Goal: Transaction & Acquisition: Book appointment/travel/reservation

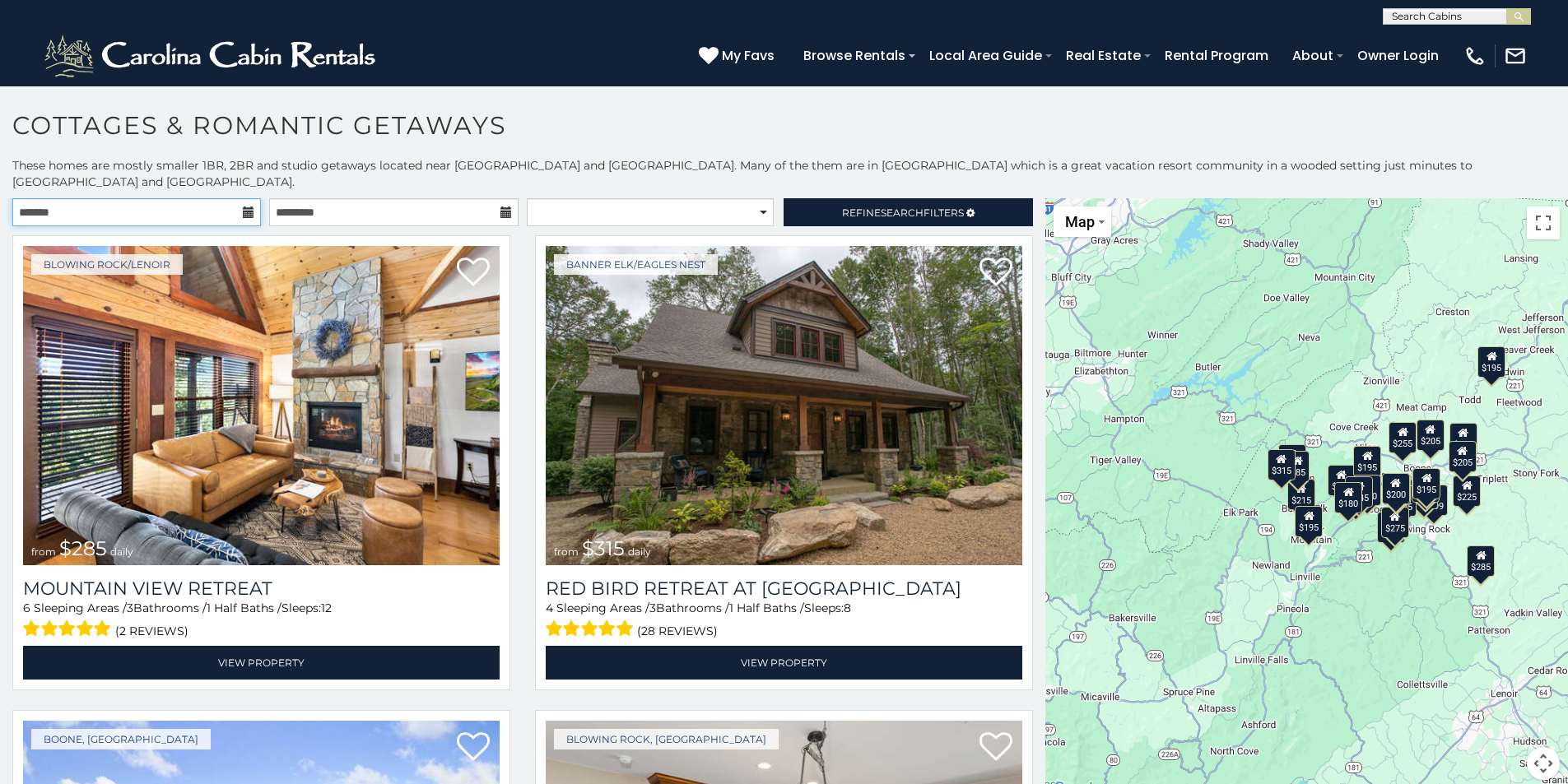
click at [236, 199] on input "text" at bounding box center [137, 213] width 249 height 28
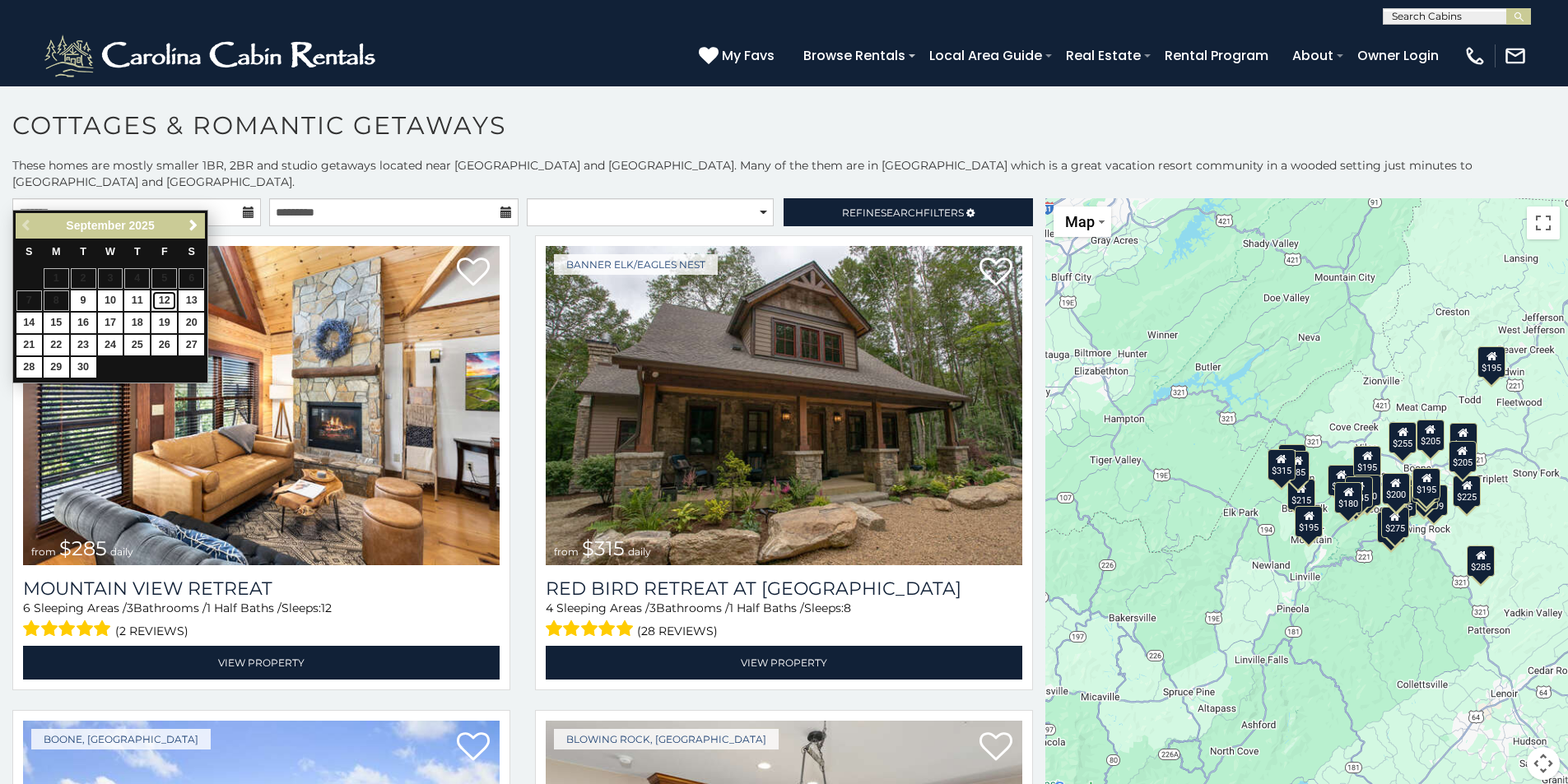
click at [166, 302] on link "12" at bounding box center [164, 300] width 26 height 21
type input "**********"
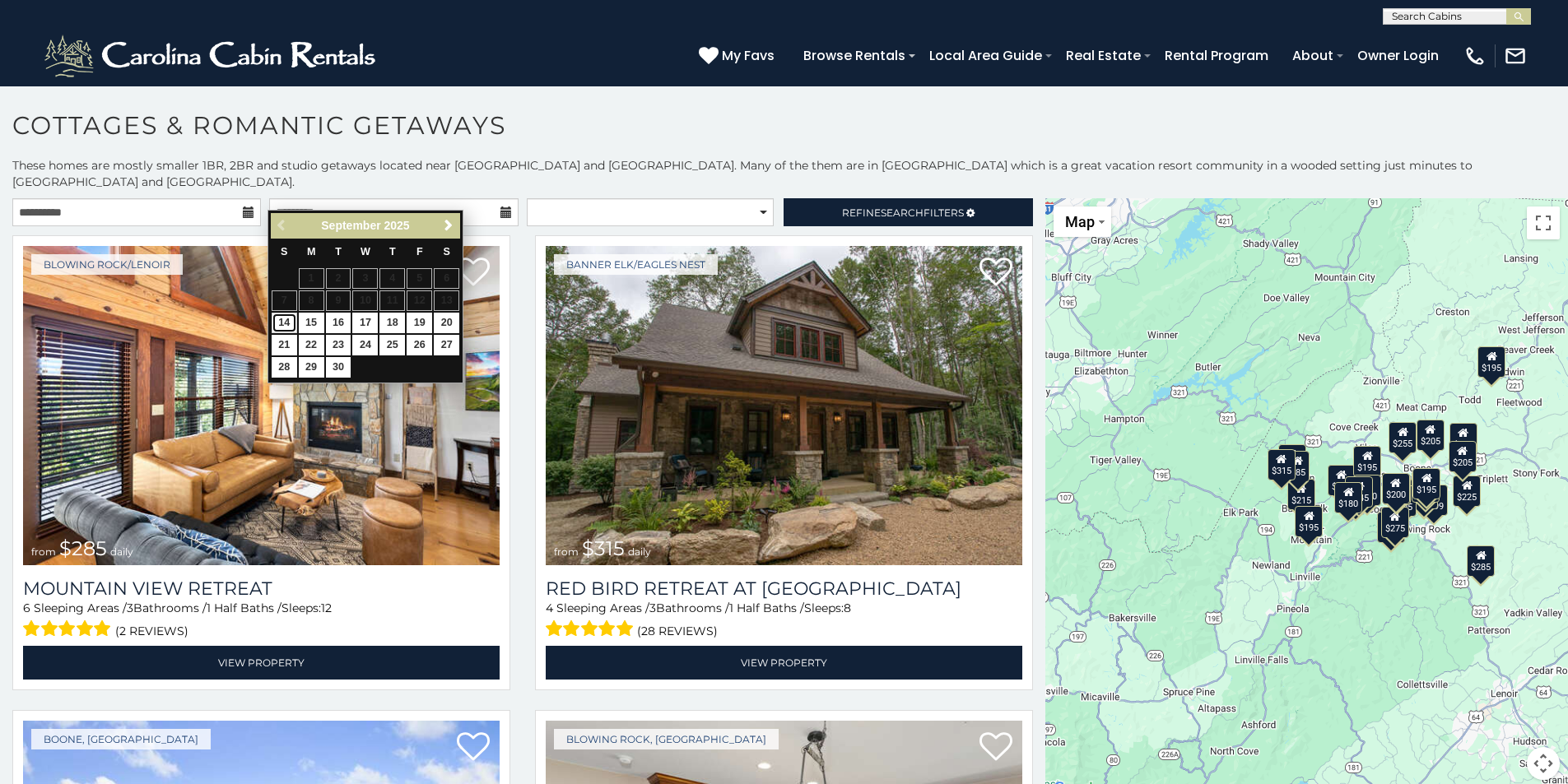
click at [279, 317] on link "14" at bounding box center [284, 323] width 26 height 21
type input "**********"
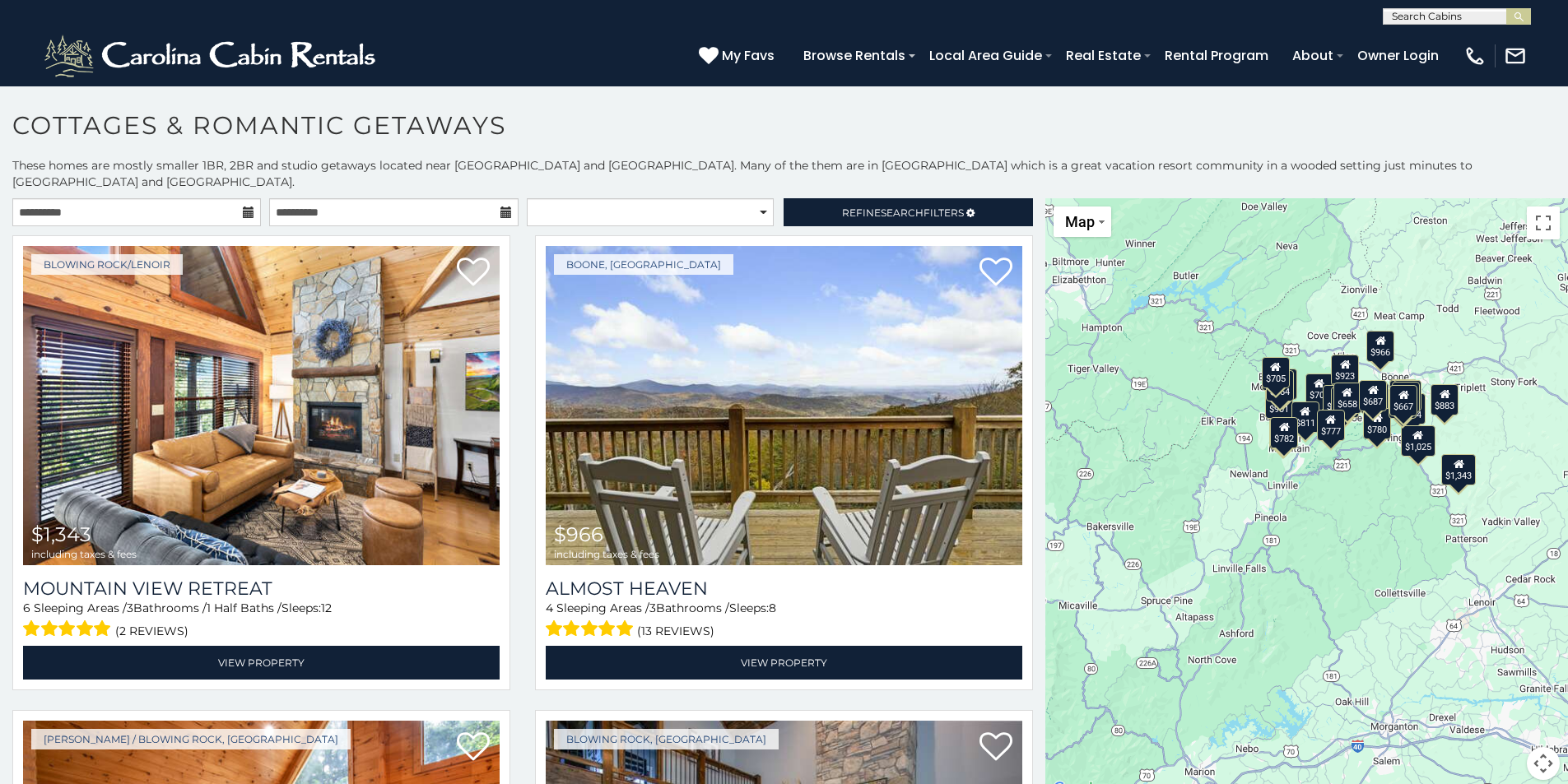
drag, startPoint x: 1420, startPoint y: 592, endPoint x: 1397, endPoint y: 501, distance: 93.9
click at [1397, 501] on div "$1,343 $966 $883 $884 $704 $923 $804 $963 $805 $901 $919 $478 $666 $523 $811 $5…" at bounding box center [1306, 499] width 523 height 601
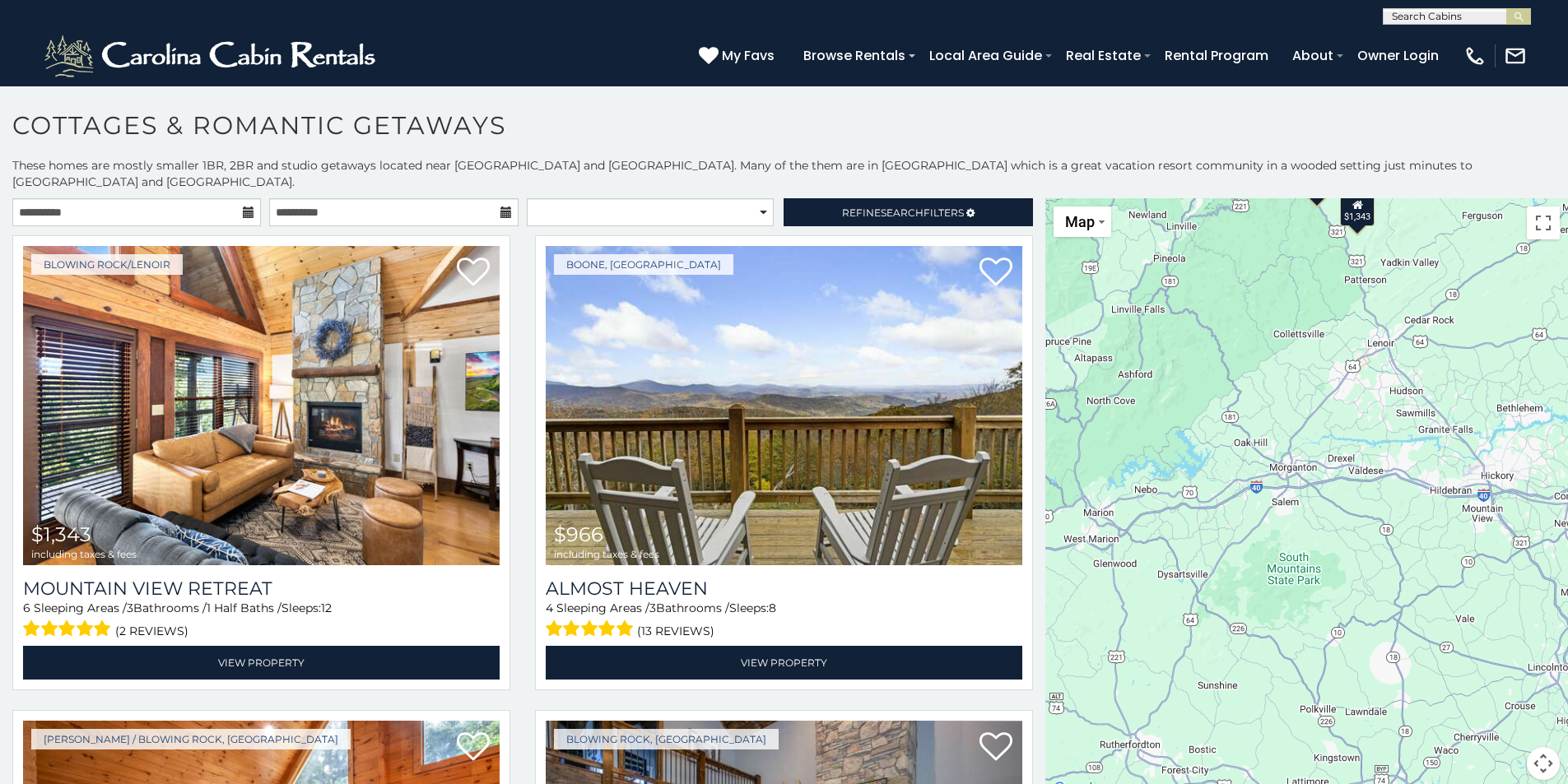
drag, startPoint x: 1351, startPoint y: 442, endPoint x: 1295, endPoint y: 277, distance: 174.2
click at [1295, 277] on div "$1,343 $966 $883 $884 $704 $923 $804 $963 $805 $901 $919 $478 $666 $523 $811 $5…" at bounding box center [1306, 499] width 523 height 601
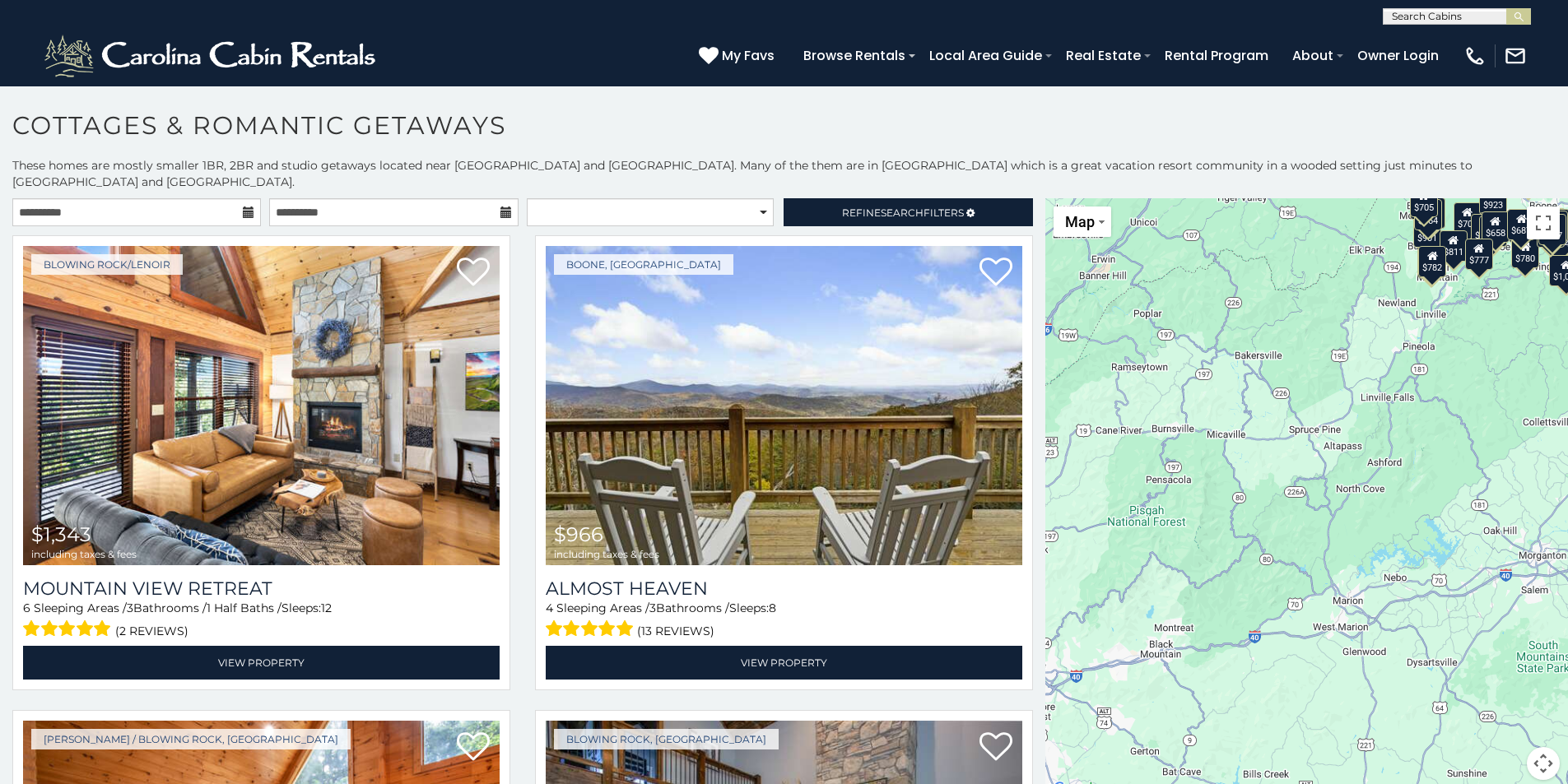
drag, startPoint x: 1319, startPoint y: 530, endPoint x: 1503, endPoint y: 681, distance: 238.0
click at [1503, 681] on div "$1,343 $966 $883 $884 $704 $923 $804 $963 $805 $901 $919 $478 $666 $523 $811 $5…" at bounding box center [1306, 499] width 523 height 601
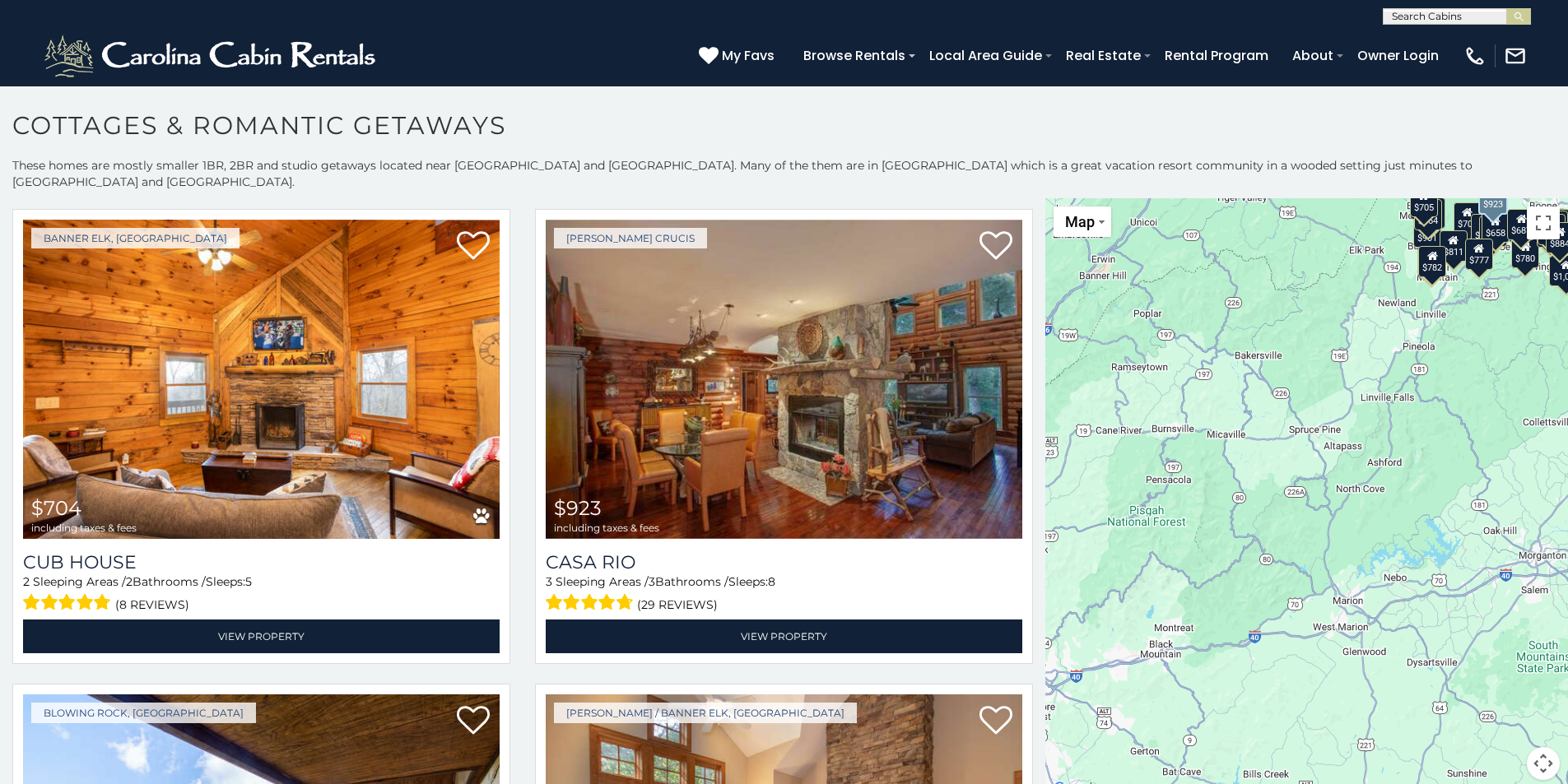
scroll to position [988, 0]
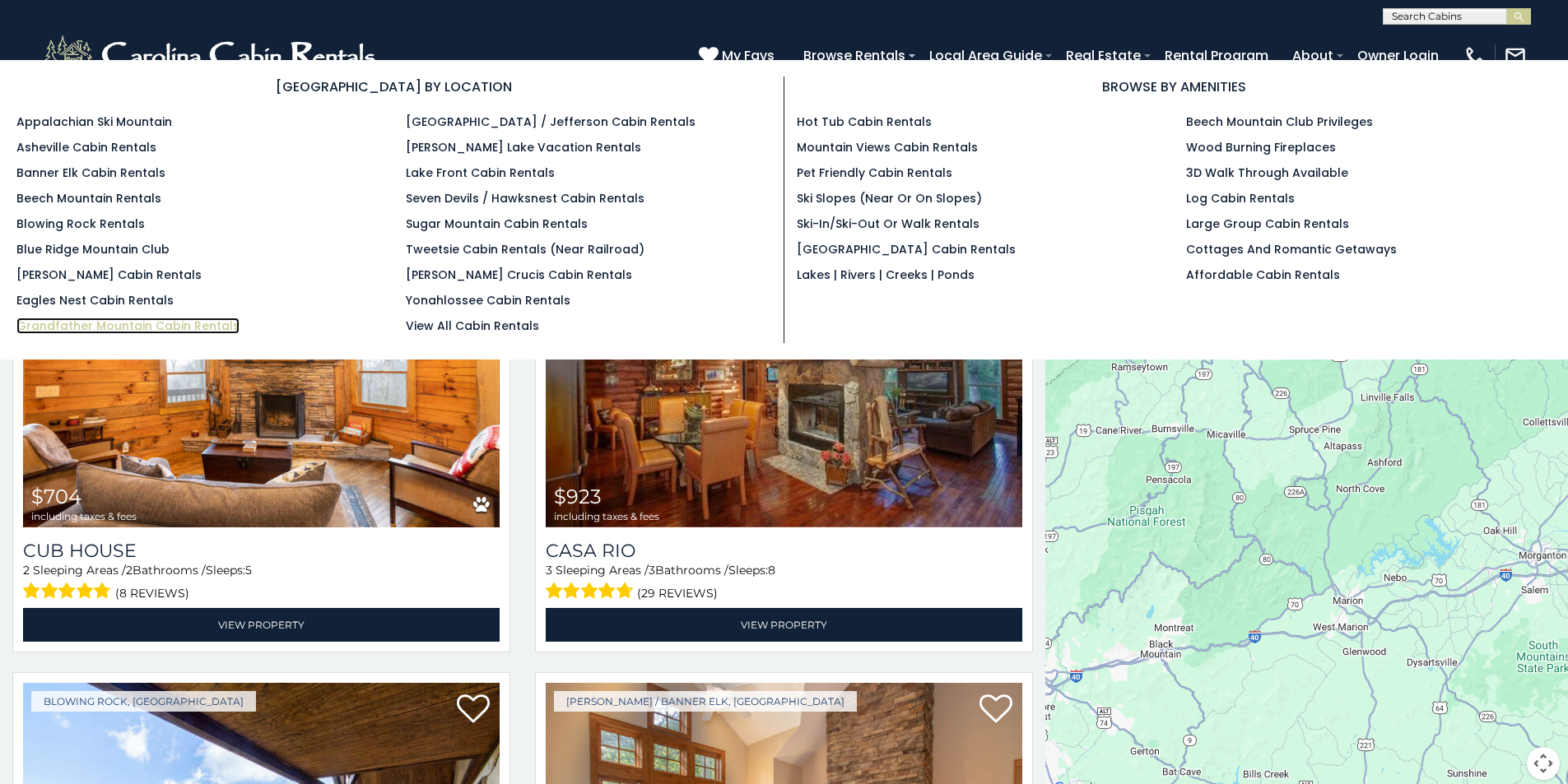
click at [93, 324] on link "Grandfather Mountain Cabin Rentals" at bounding box center [128, 326] width 223 height 17
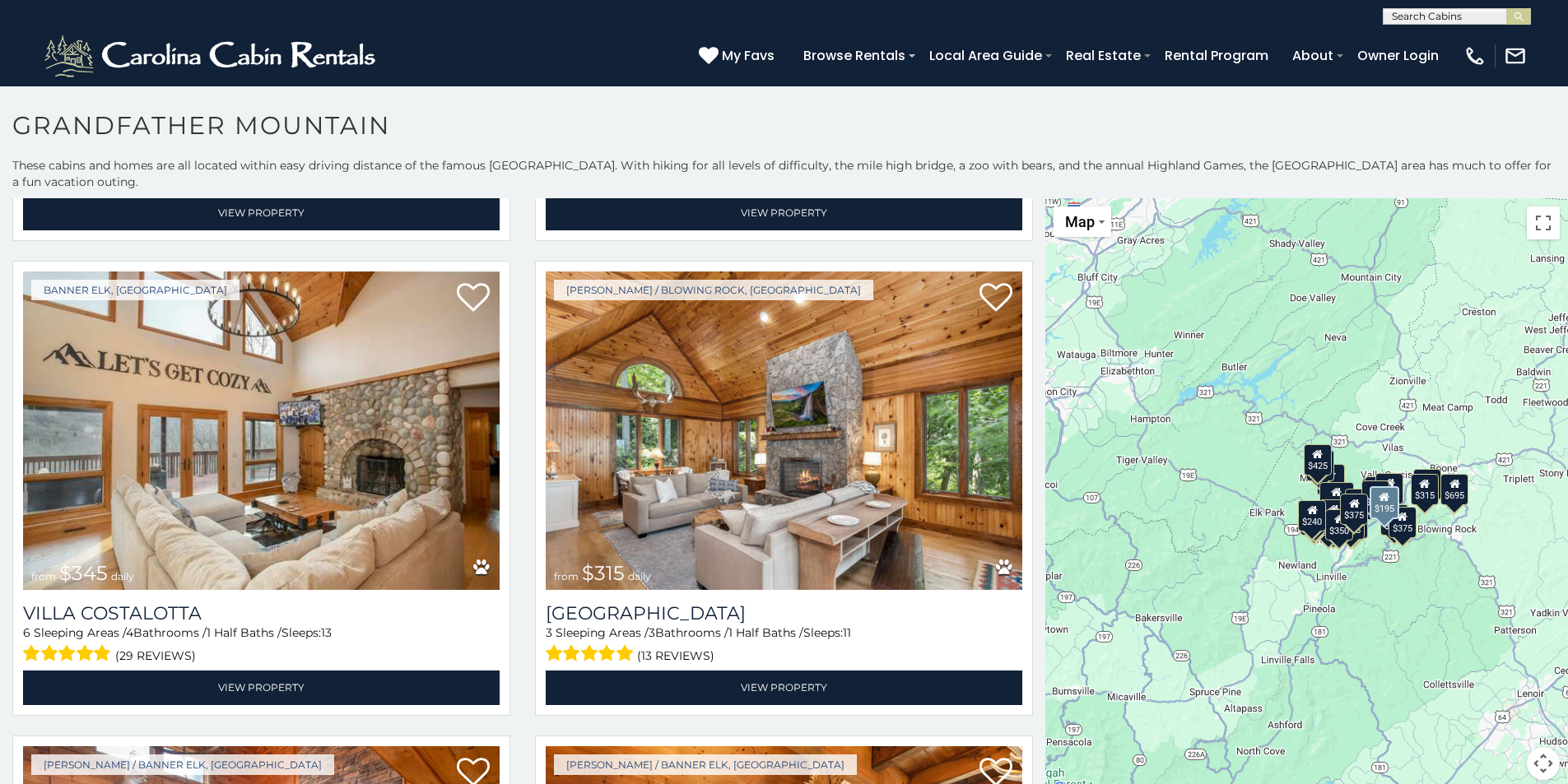
scroll to position [5761, 0]
